Goal: Task Accomplishment & Management: Manage account settings

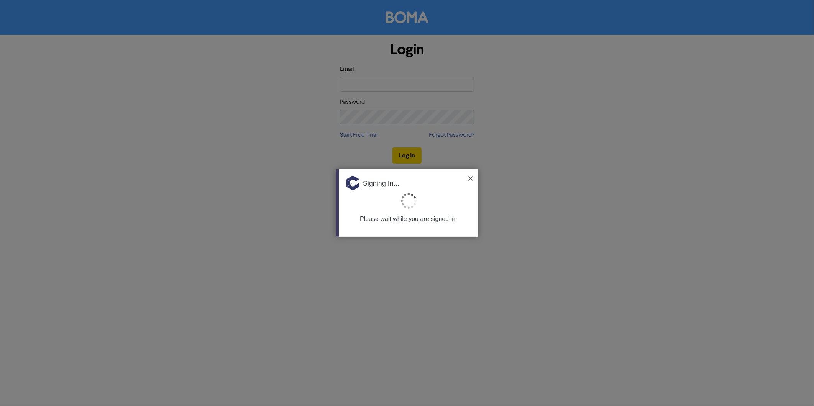
type input "[EMAIL_ADDRESS][DOMAIN_NAME]"
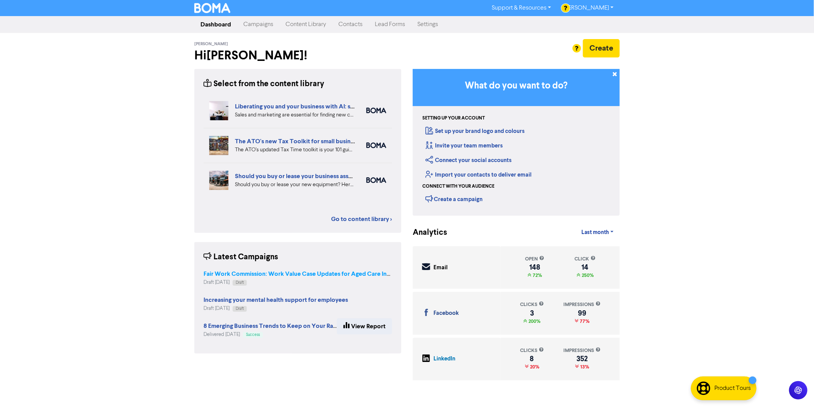
click at [261, 271] on link "Fair Work Commission: Work Value Case Updates for Aged Care Industry" at bounding box center [303, 274] width 201 height 6
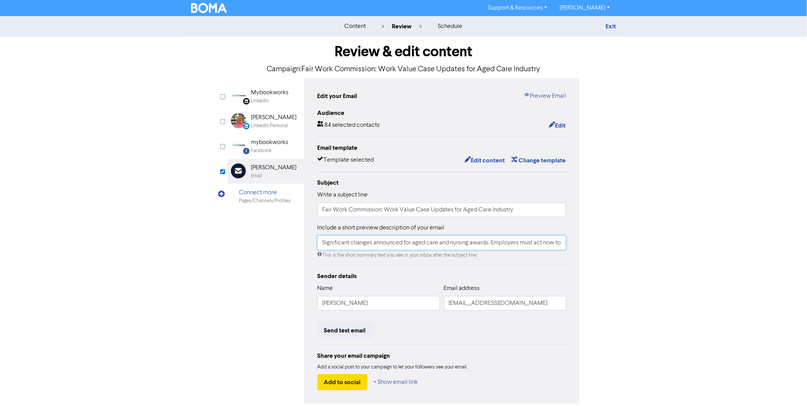
click at [444, 242] on input "Significant changes announced for aged care and nursing awards. Employers must …" at bounding box center [442, 243] width 249 height 15
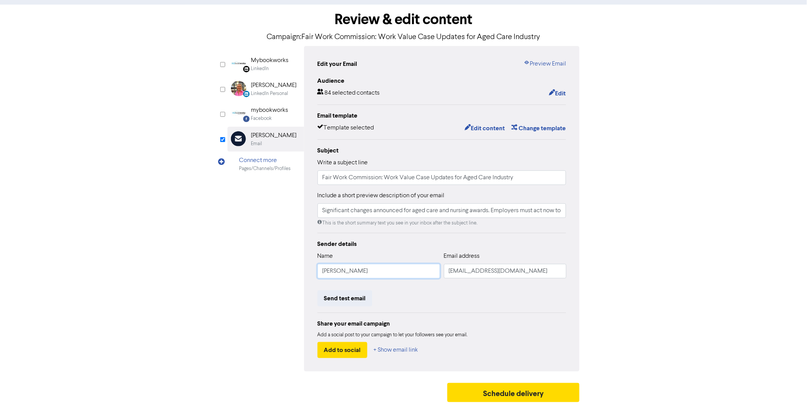
drag, startPoint x: 374, startPoint y: 273, endPoint x: 140, endPoint y: 259, distance: 234.2
click at [140, 259] on div "content review schedule Exit Review & edit content Campaign: Fair Work Commissi…" at bounding box center [403, 195] width 807 height 422
type input "M"
type input "The MYBOOKWORKS Team"
drag, startPoint x: 474, startPoint y: 270, endPoint x: 339, endPoint y: 256, distance: 135.7
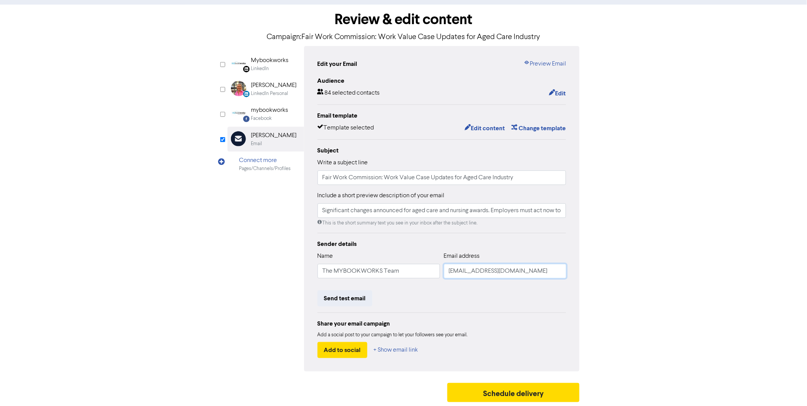
click at [339, 256] on div "Name The MYBOOKWORKS Team Email address [EMAIL_ADDRESS][DOMAIN_NAME]" at bounding box center [442, 268] width 249 height 33
type input "[EMAIL_ADDRESS][DOMAIN_NAME]"
click at [658, 164] on div "content review schedule Exit Review & edit content Campaign: Fair Work Commissi…" at bounding box center [403, 195] width 807 height 422
click at [494, 128] on button "Edit content" at bounding box center [484, 128] width 41 height 10
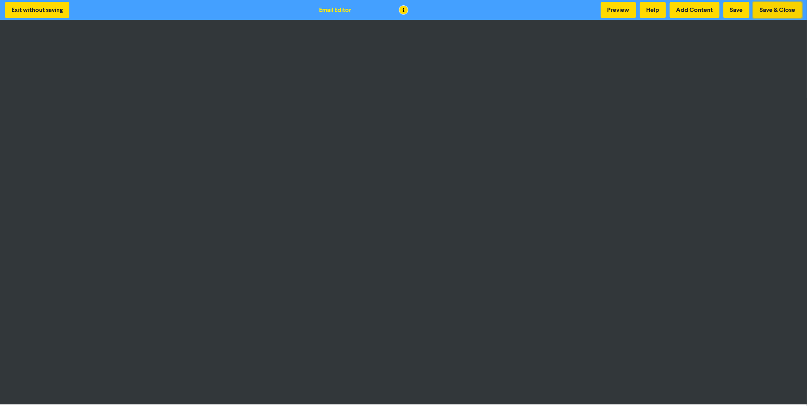
click at [783, 12] on button "Save & Close" at bounding box center [778, 10] width 49 height 16
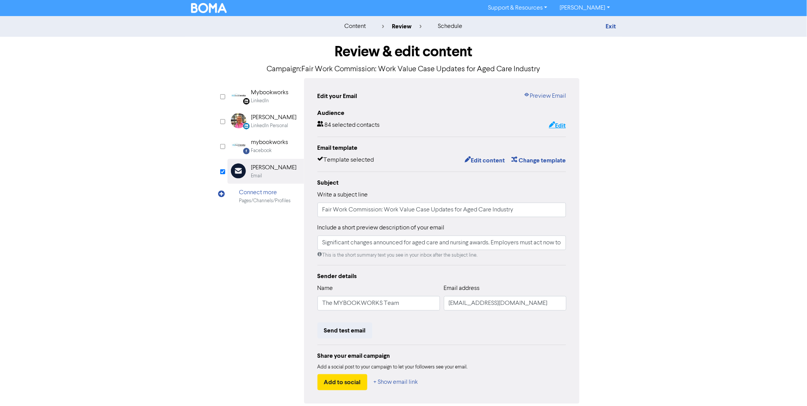
click at [561, 126] on button "Edit" at bounding box center [558, 126] width 18 height 10
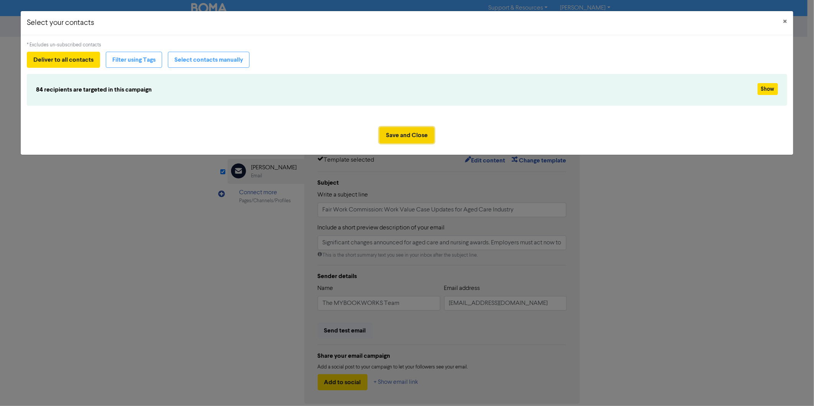
click at [408, 135] on button "Save and Close" at bounding box center [406, 135] width 55 height 16
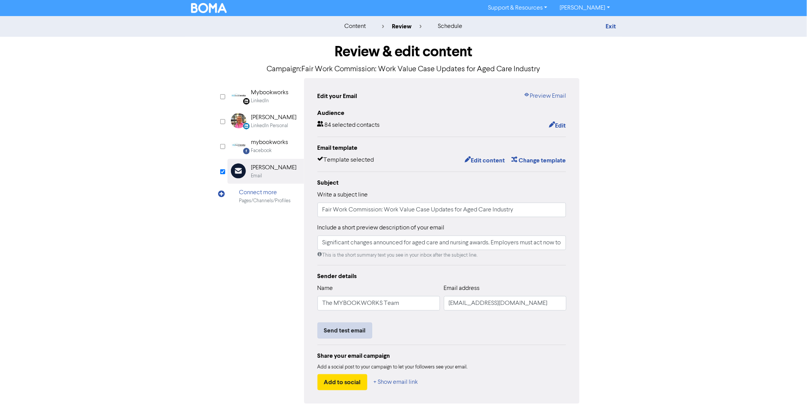
scroll to position [32, 0]
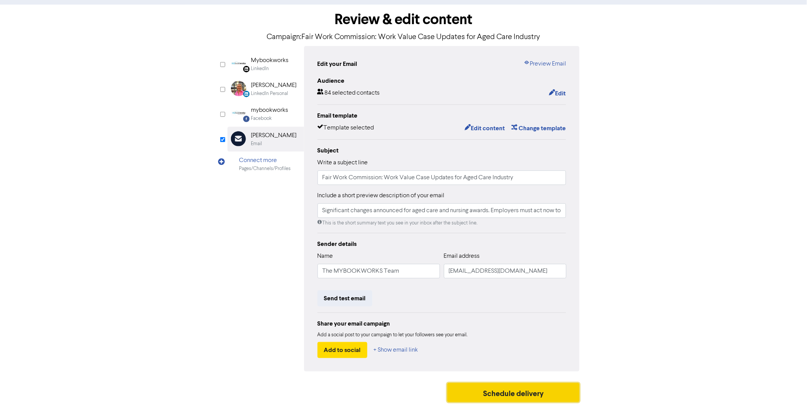
click at [500, 395] on button "Schedule delivery" at bounding box center [514, 392] width 133 height 19
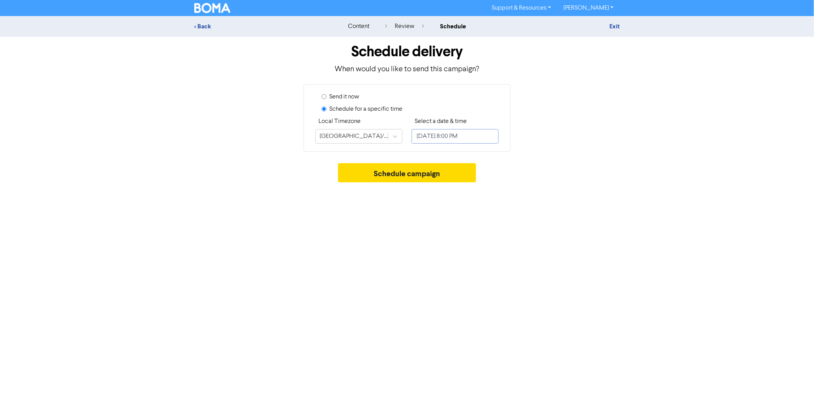
select select "8"
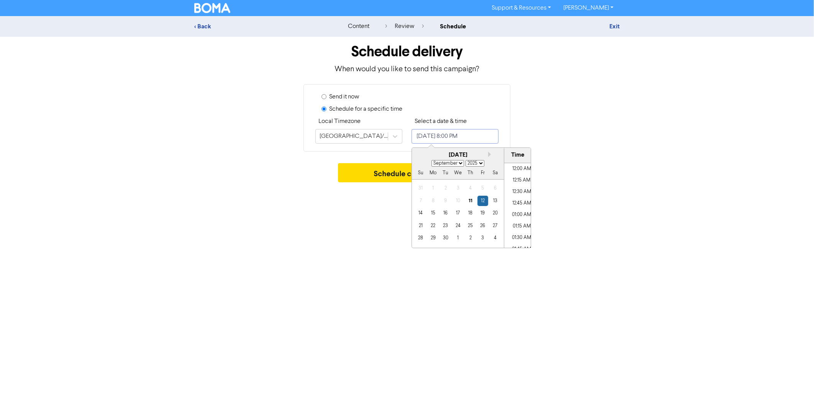
click at [449, 140] on input "[DATE] 8:00 PM" at bounding box center [455, 136] width 87 height 15
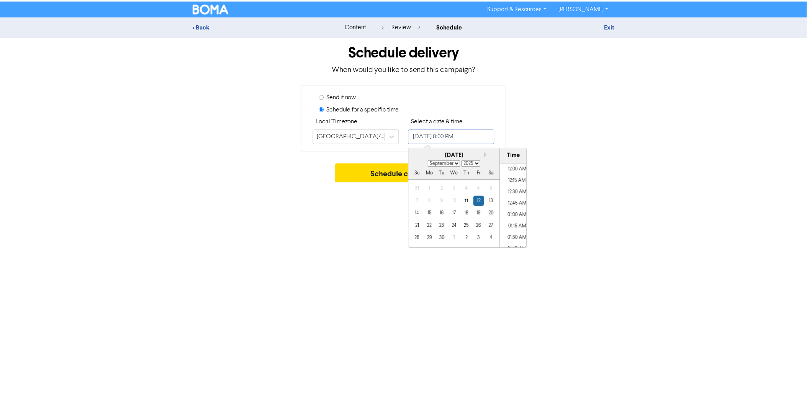
scroll to position [883, 0]
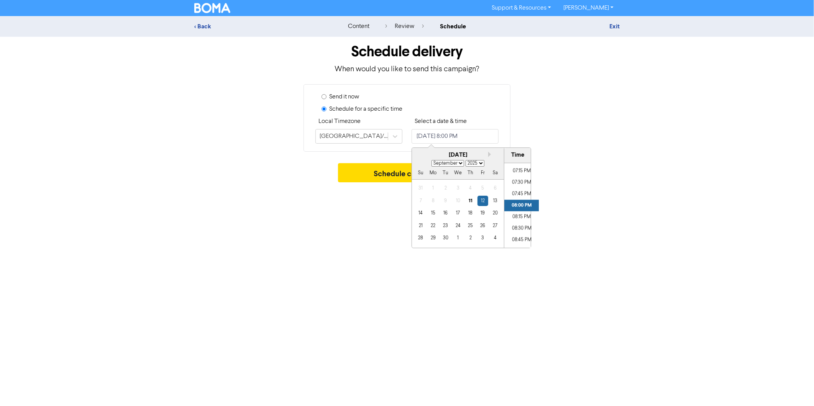
click at [669, 169] on div "< Back content review schedule Exit Schedule delivery When would you like to se…" at bounding box center [407, 101] width 814 height 170
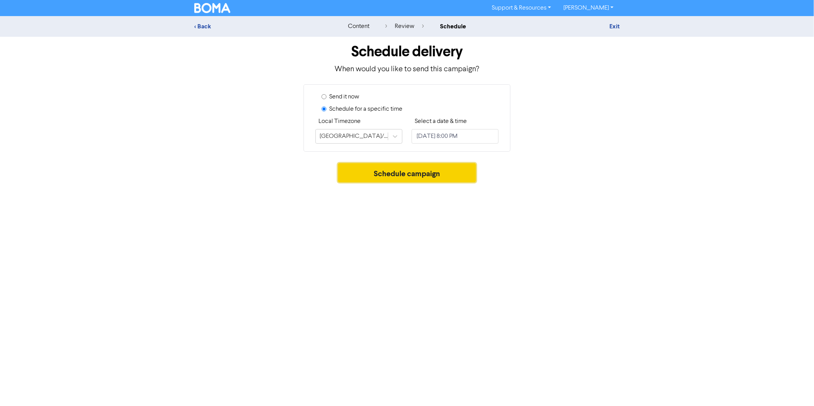
click at [415, 174] on button "Schedule campaign" at bounding box center [407, 172] width 138 height 19
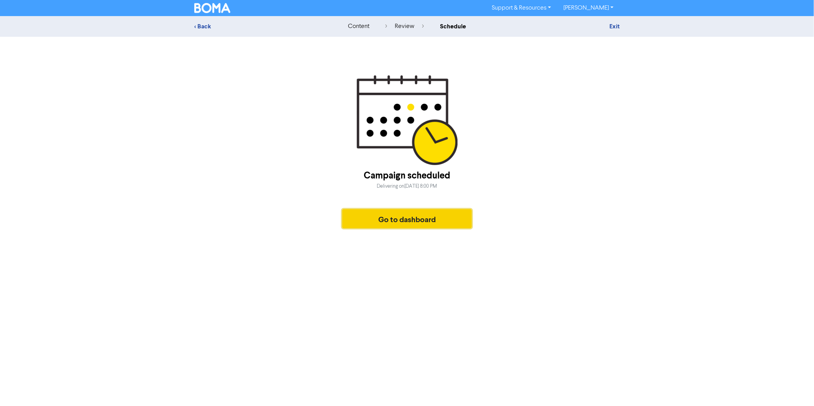
click at [400, 216] on button "Go to dashboard" at bounding box center [407, 218] width 130 height 19
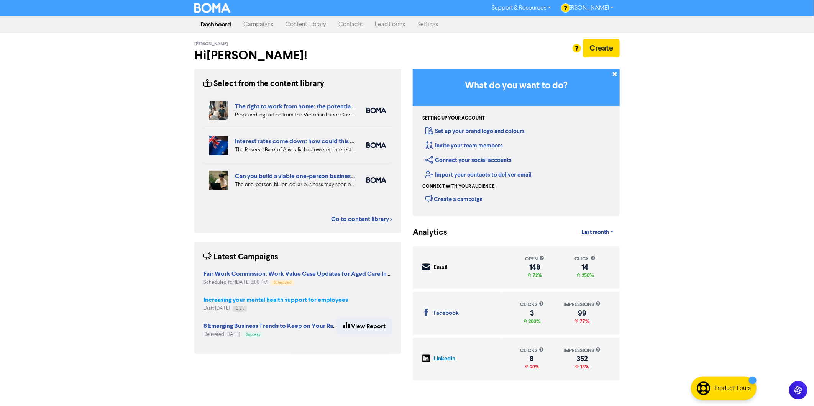
click at [261, 298] on strong "Increasing your mental health support for employees" at bounding box center [275, 300] width 144 height 8
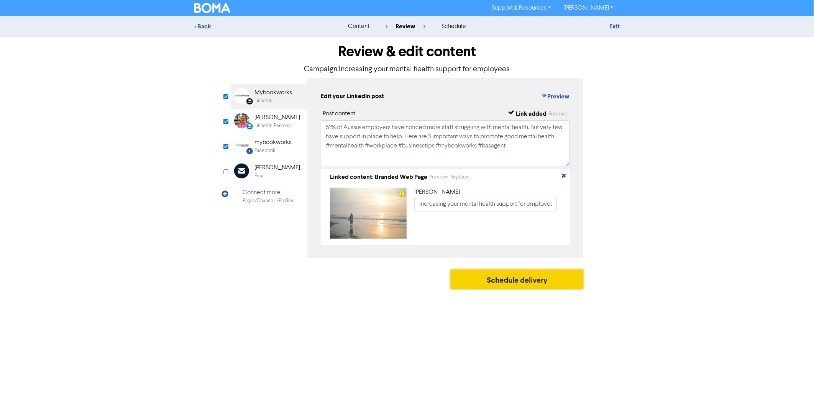
click at [502, 274] on button "Schedule delivery" at bounding box center [517, 279] width 133 height 19
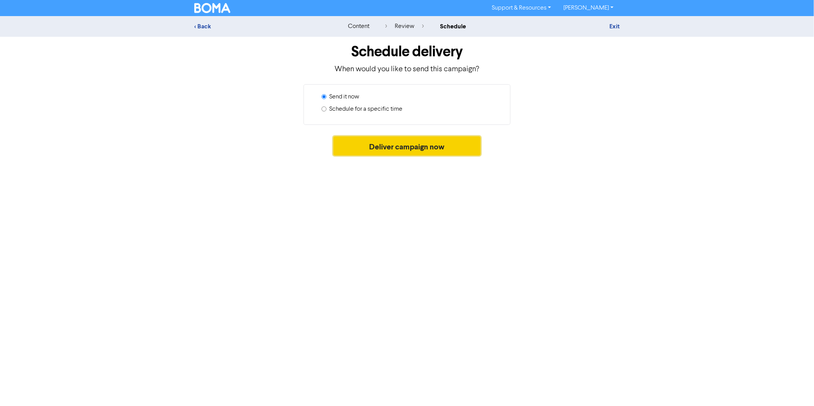
click at [425, 142] on button "Deliver campaign now" at bounding box center [407, 145] width 148 height 19
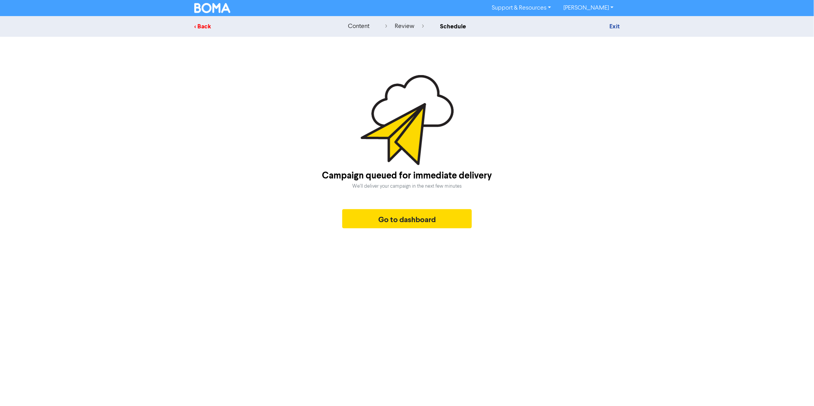
click at [212, 23] on div "< Back" at bounding box center [261, 26] width 134 height 9
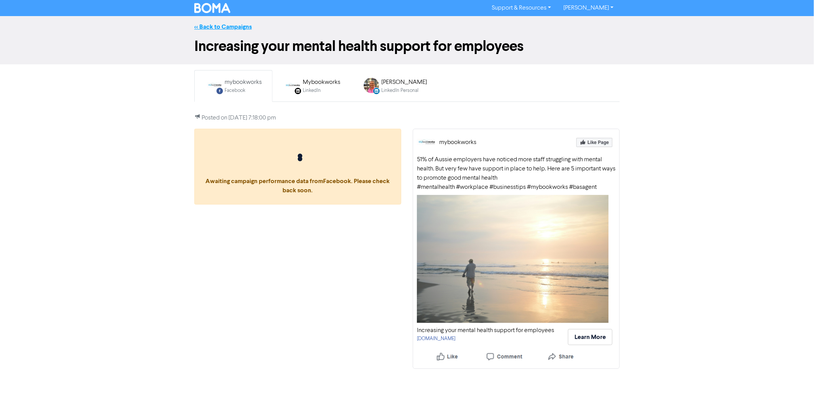
click at [213, 28] on link "<< Back to Campaigns" at bounding box center [222, 27] width 57 height 8
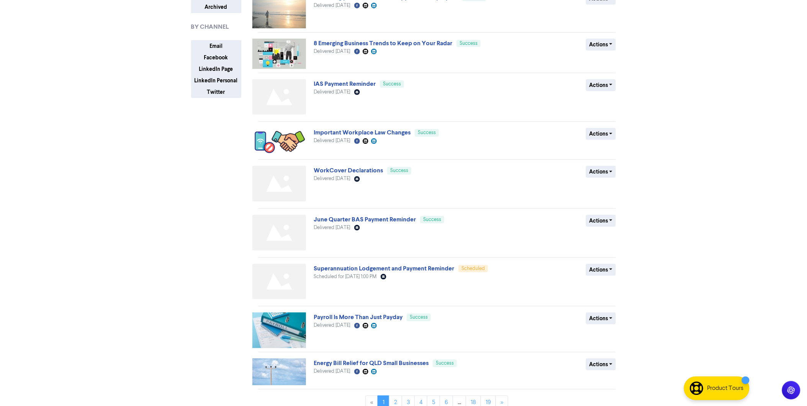
scroll to position [130, 0]
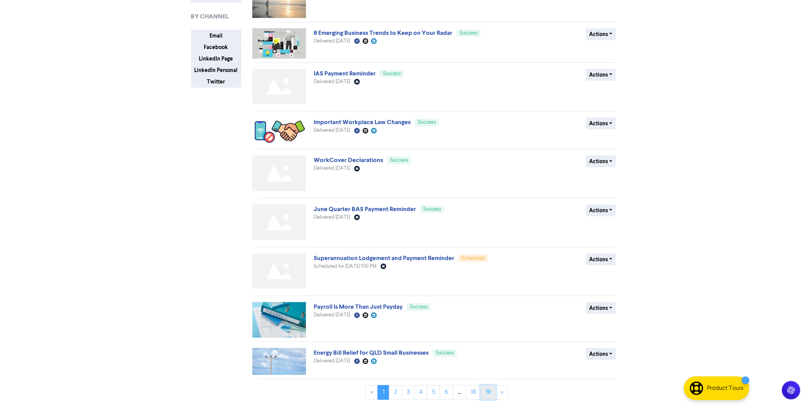
click at [492, 395] on link "19" at bounding box center [488, 392] width 15 height 15
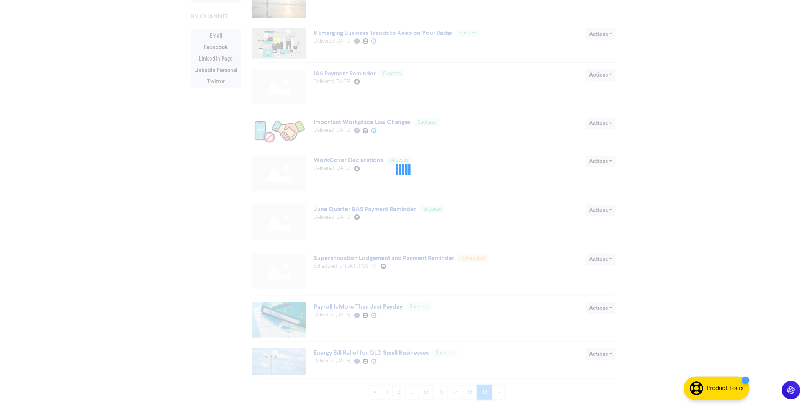
scroll to position [0, 0]
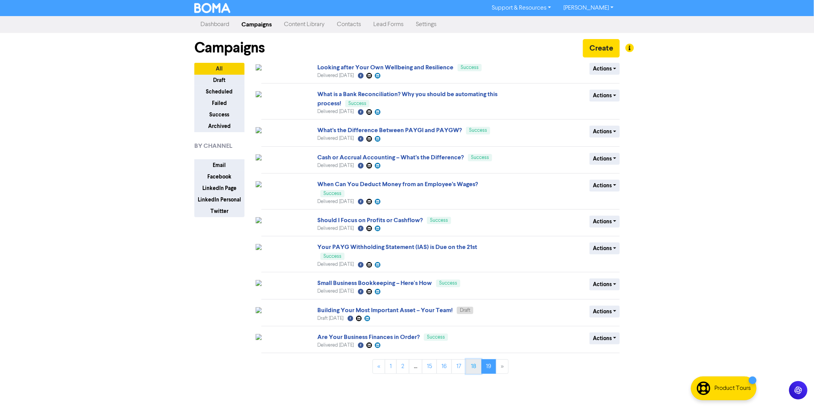
click at [472, 367] on link "18" at bounding box center [473, 366] width 15 height 15
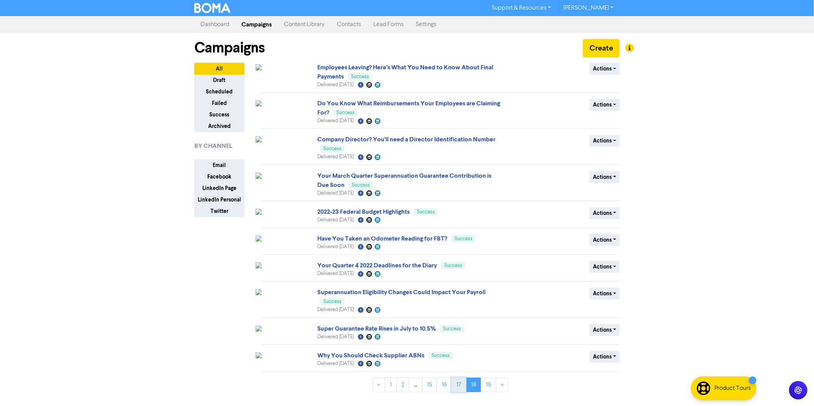
click at [461, 389] on link "17" at bounding box center [458, 385] width 15 height 15
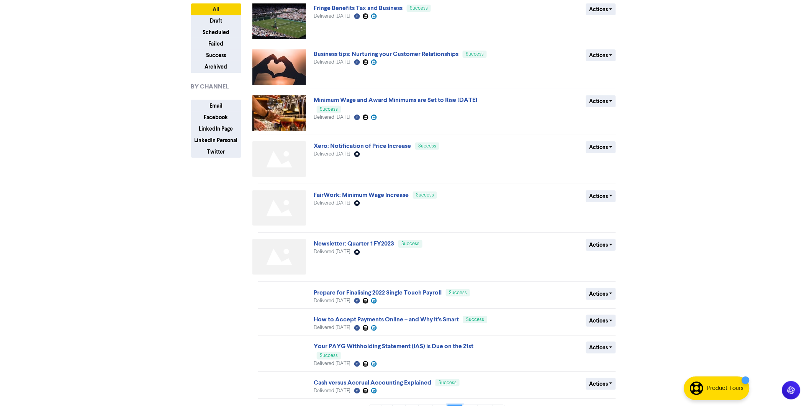
scroll to position [80, 0]
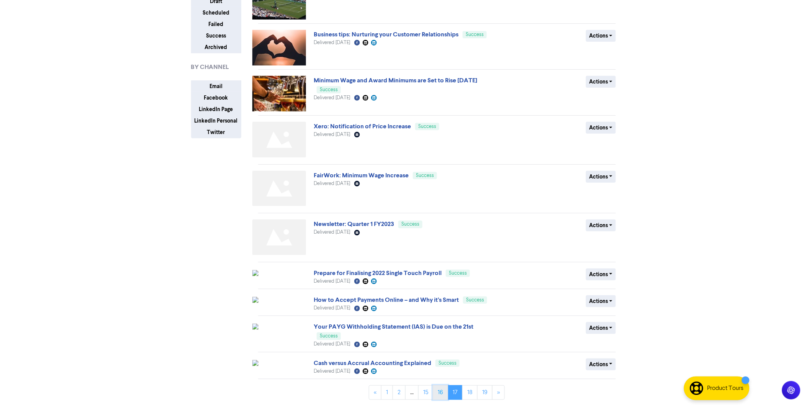
click at [441, 396] on link "16" at bounding box center [440, 392] width 15 height 15
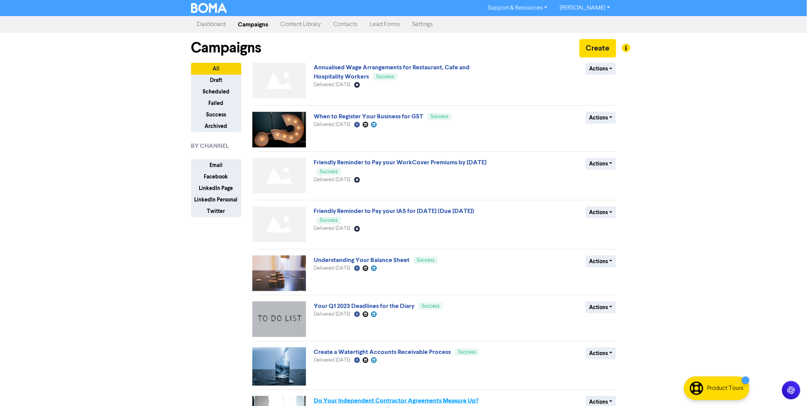
scroll to position [156, 0]
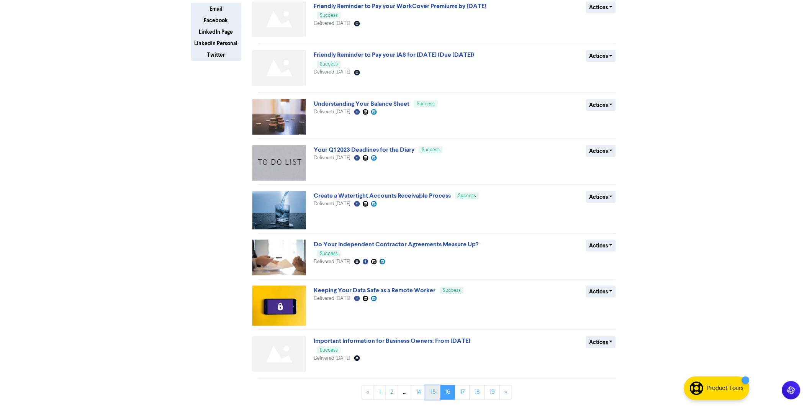
click at [435, 393] on link "15" at bounding box center [433, 392] width 15 height 15
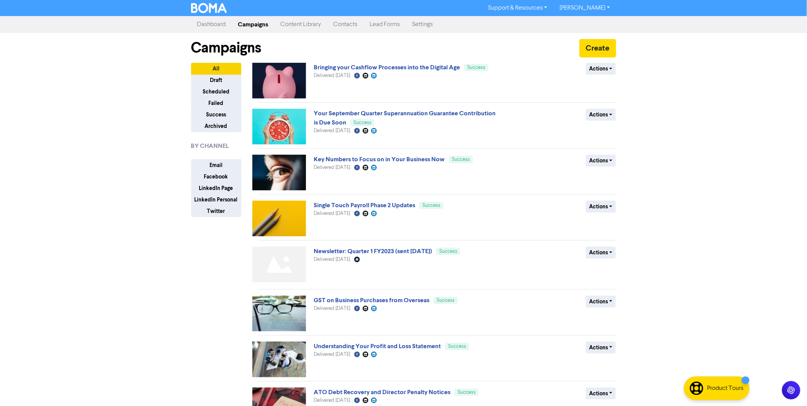
scroll to position [143, 0]
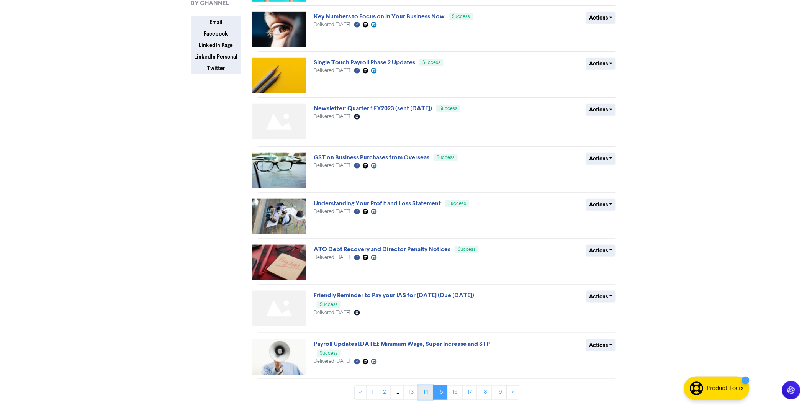
click at [427, 389] on link "14" at bounding box center [425, 392] width 15 height 15
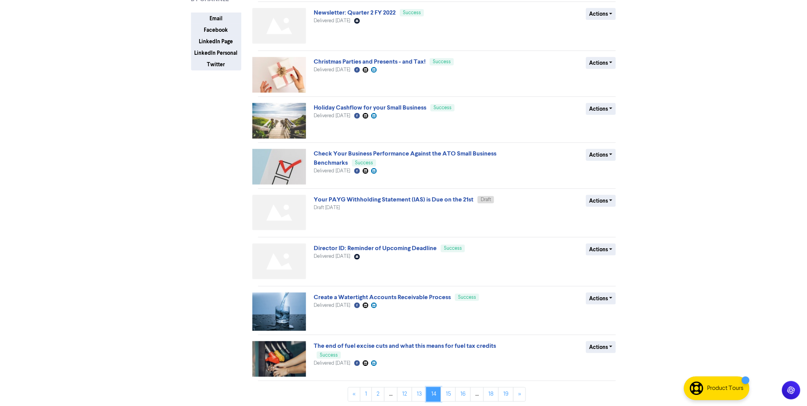
scroll to position [149, 0]
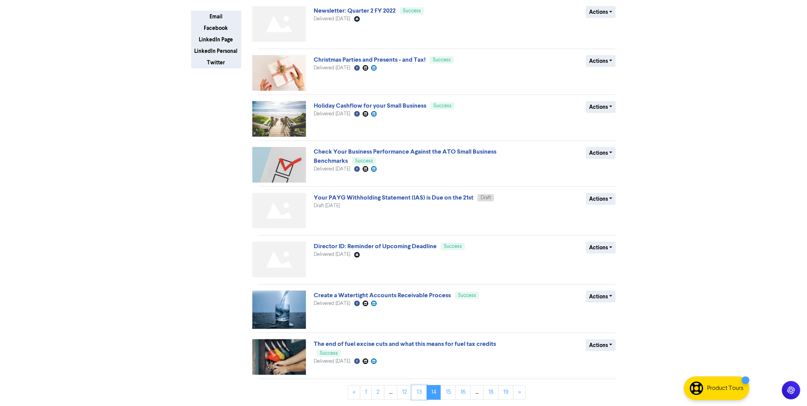
drag, startPoint x: 423, startPoint y: 391, endPoint x: 809, endPoint y: 349, distance: 388.9
click at [423, 391] on link "13" at bounding box center [419, 392] width 15 height 15
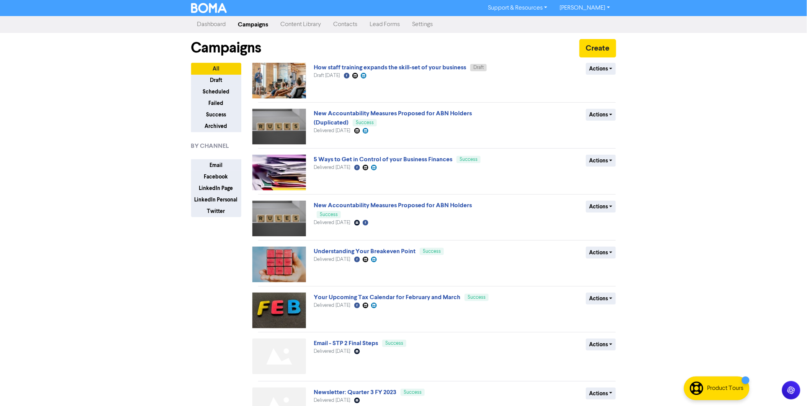
scroll to position [143, 0]
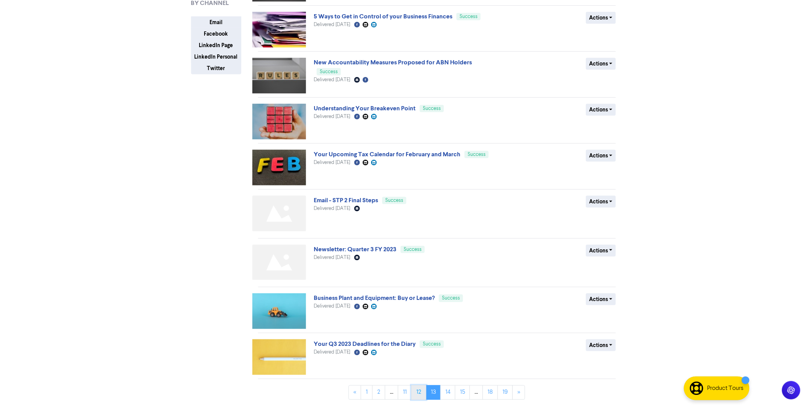
click at [418, 397] on link "12" at bounding box center [419, 392] width 15 height 15
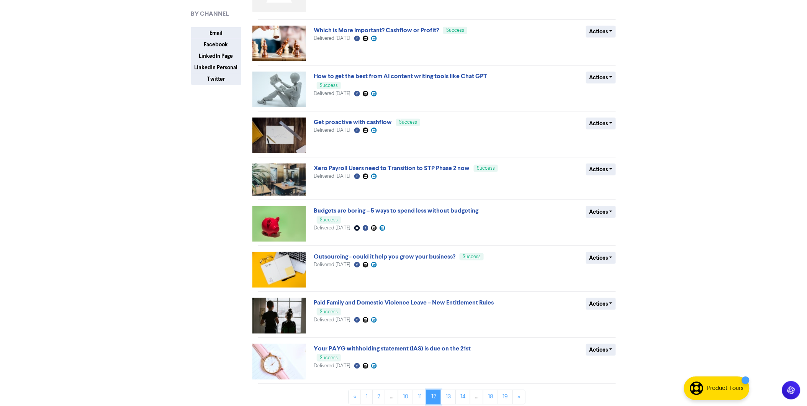
scroll to position [137, 0]
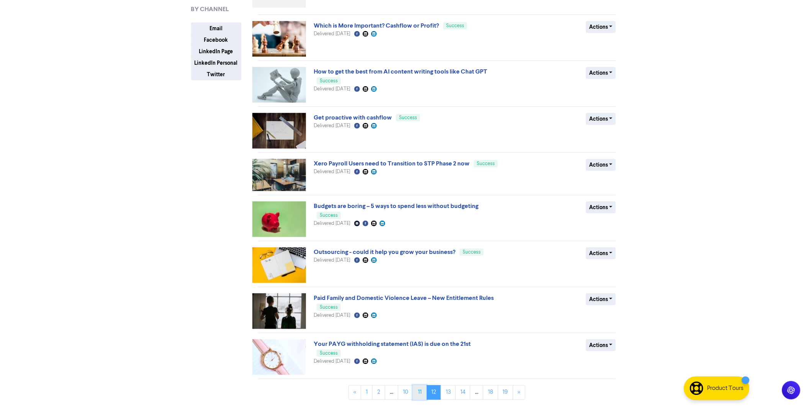
click at [420, 393] on link "11" at bounding box center [420, 392] width 14 height 15
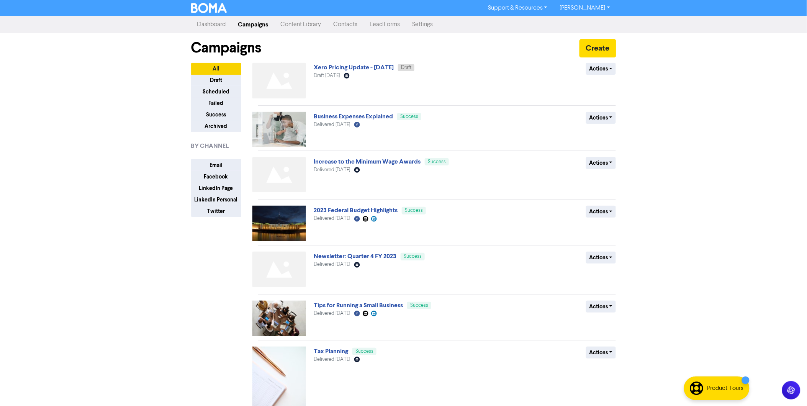
scroll to position [182, 0]
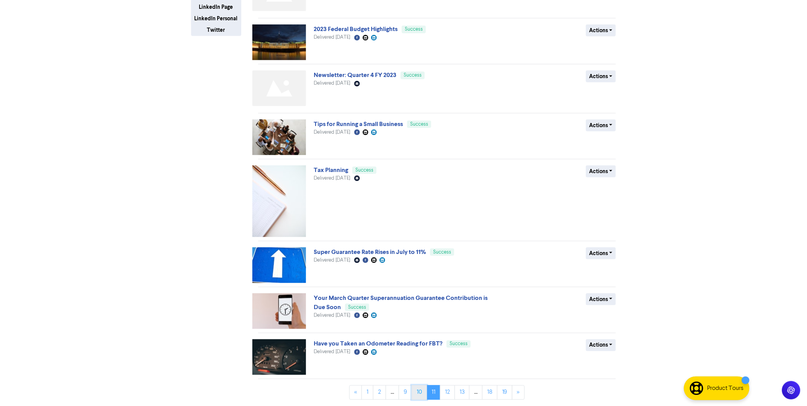
click at [420, 391] on link "10" at bounding box center [419, 392] width 15 height 15
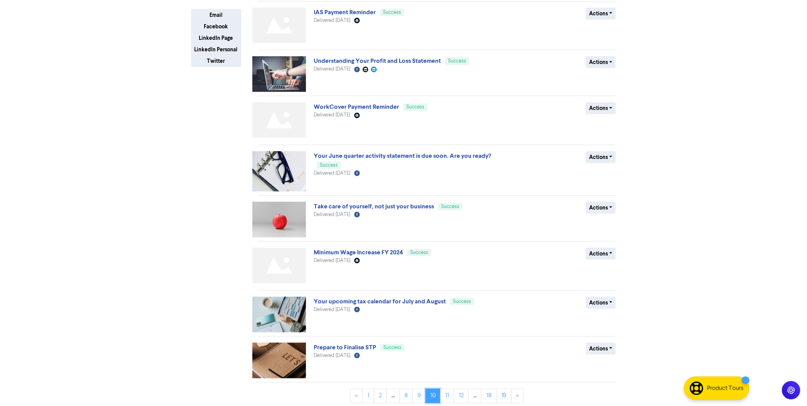
scroll to position [154, 0]
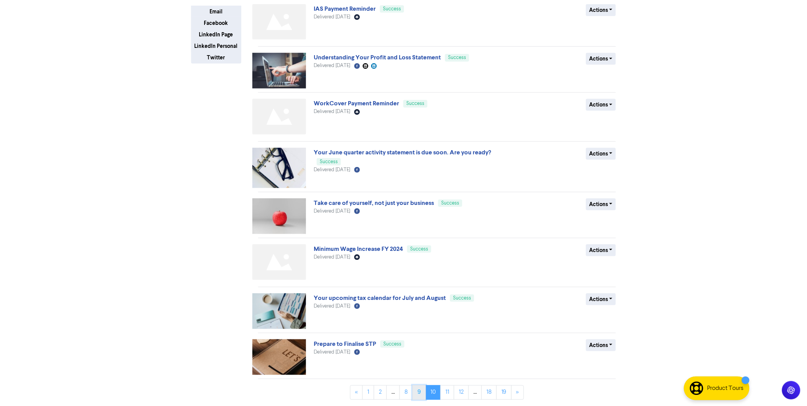
click at [416, 395] on link "9" at bounding box center [419, 392] width 13 height 15
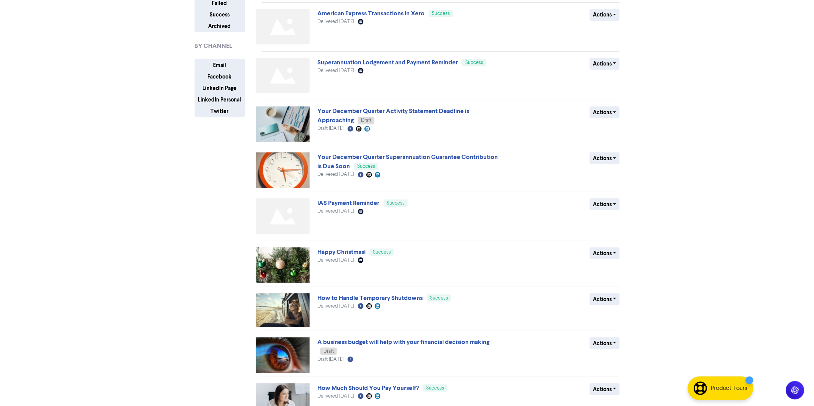
scroll to position [0, 0]
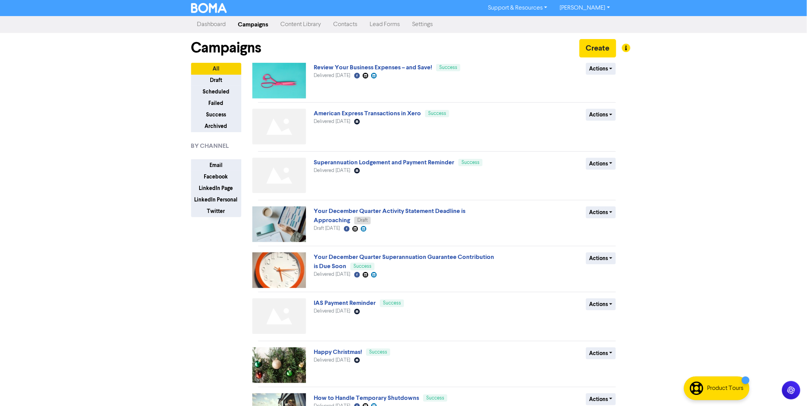
click at [207, 24] on link "Dashboard" at bounding box center [211, 24] width 41 height 15
